Goal: Information Seeking & Learning: Learn about a topic

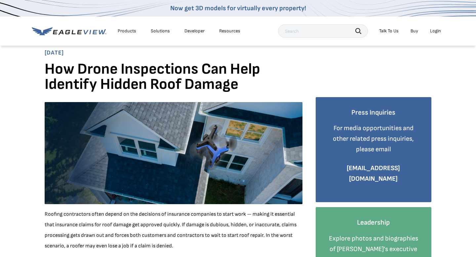
scroll to position [6, 0]
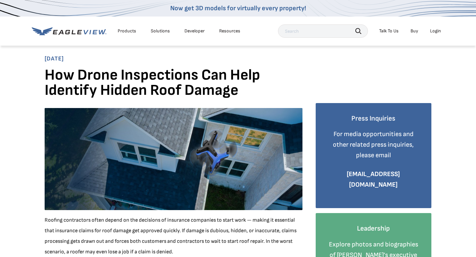
click at [129, 31] on div "Products" at bounding box center [127, 31] width 19 height 6
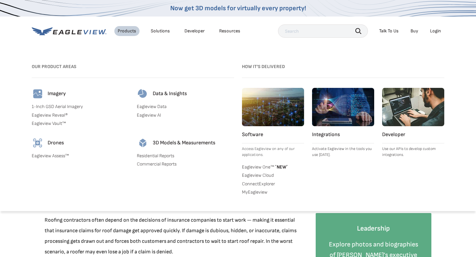
click at [61, 115] on link "Eagleview Reveal®" at bounding box center [80, 115] width 97 height 6
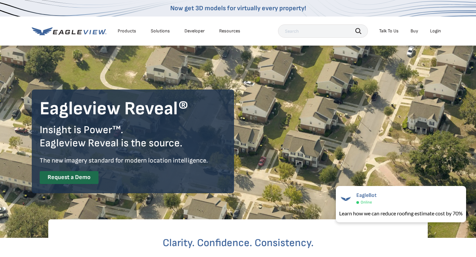
click at [133, 30] on div "Products" at bounding box center [127, 31] width 19 height 6
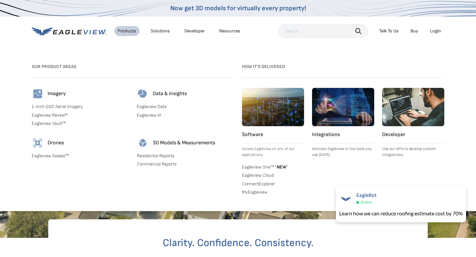
click at [49, 154] on link "Eagleview Assess™" at bounding box center [80, 156] width 97 height 6
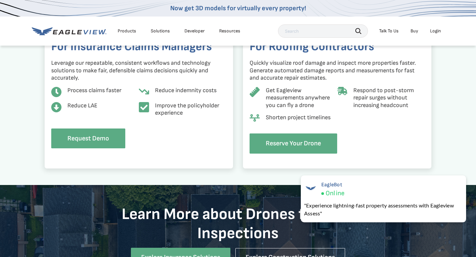
scroll to position [590, 0]
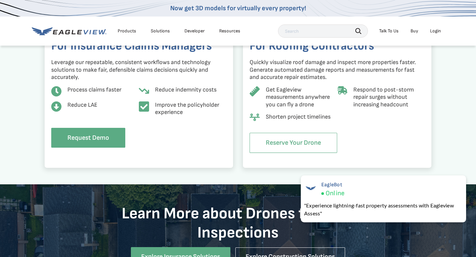
click at [308, 143] on link "Reserve Your Drone" at bounding box center [294, 143] width 88 height 20
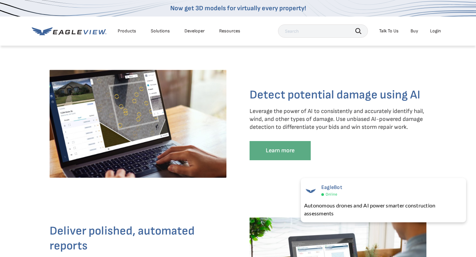
scroll to position [885, 0]
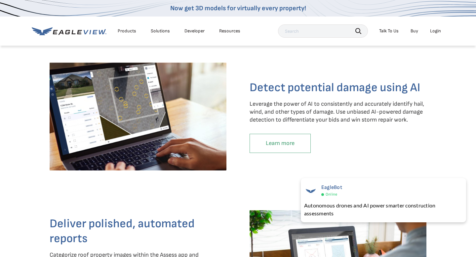
click at [293, 151] on link "Learn more" at bounding box center [280, 143] width 61 height 19
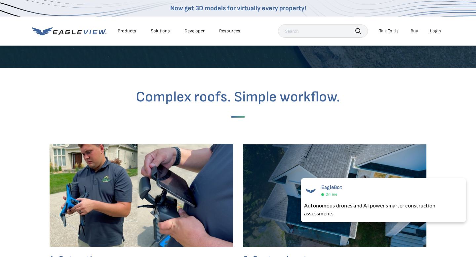
scroll to position [1470, 0]
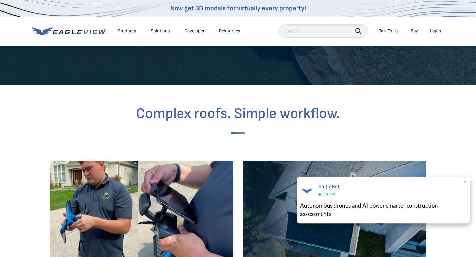
click at [466, 183] on span "×" at bounding box center [465, 182] width 4 height 7
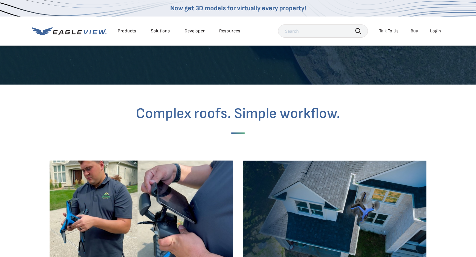
click at [419, 32] on li "Buy" at bounding box center [414, 31] width 14 height 10
click at [416, 31] on link "Buy" at bounding box center [415, 31] width 8 height 6
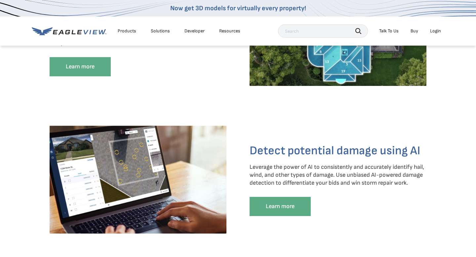
scroll to position [775, 0]
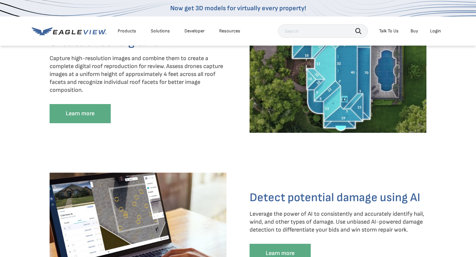
click at [157, 31] on div "Solutions" at bounding box center [160, 31] width 19 height 6
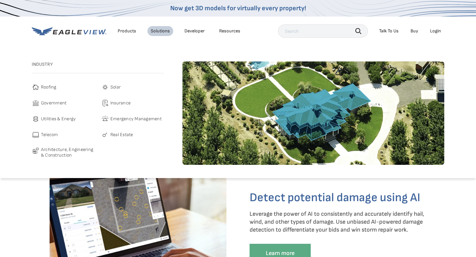
click at [44, 86] on span "Roofing" at bounding box center [49, 87] width 16 height 8
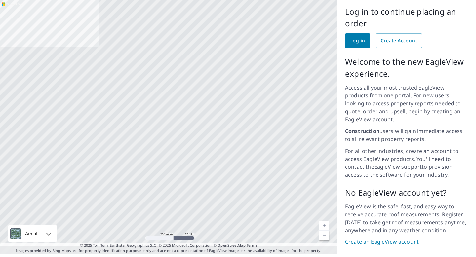
scroll to position [58, 0]
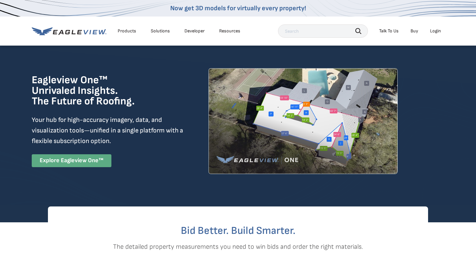
click at [90, 163] on link "Explore Eagleview One™" at bounding box center [72, 160] width 80 height 13
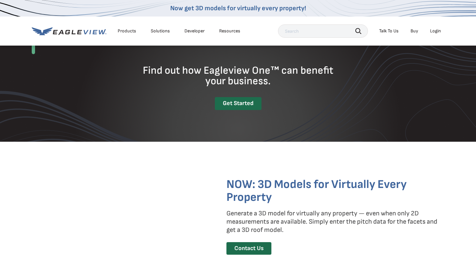
scroll to position [879, 0]
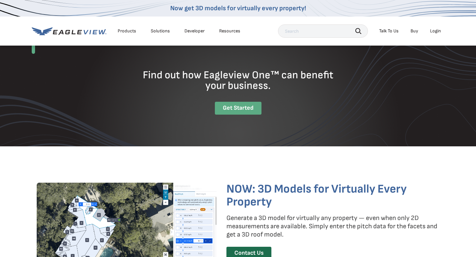
click at [229, 106] on div "Get Started" at bounding box center [238, 108] width 47 height 13
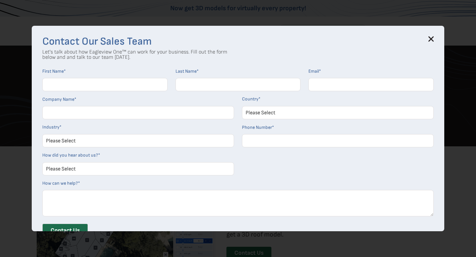
click at [432, 38] on icon at bounding box center [431, 39] width 4 height 4
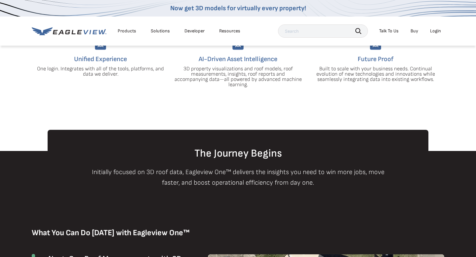
scroll to position [0, 0]
